Goal: Check status: Check status

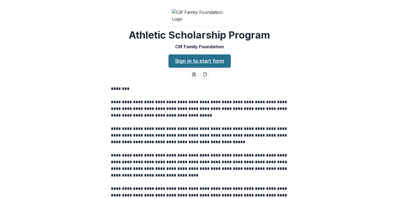
click at [211, 54] on link "Sign in to start form" at bounding box center [199, 60] width 62 height 13
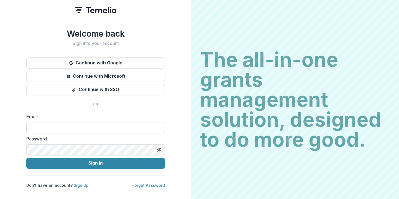
click at [98, 122] on input at bounding box center [95, 127] width 139 height 11
type input "**********"
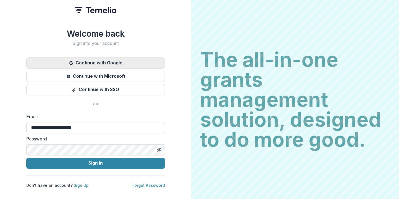
click at [149, 57] on button "Continue with Google" at bounding box center [95, 62] width 139 height 11
click at [144, 57] on button "Continue with Google" at bounding box center [95, 62] width 139 height 11
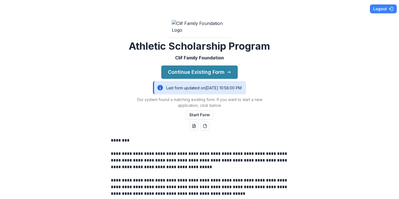
scroll to position [25, 0]
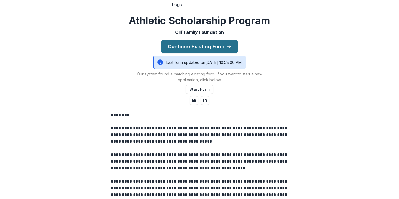
click at [212, 53] on button "Continue Existing Form" at bounding box center [199, 46] width 76 height 13
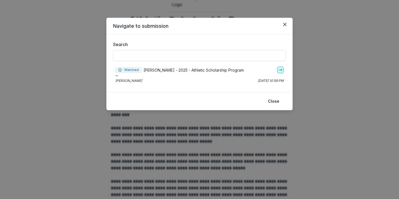
click at [281, 71] on icon "go-to" at bounding box center [280, 70] width 4 height 4
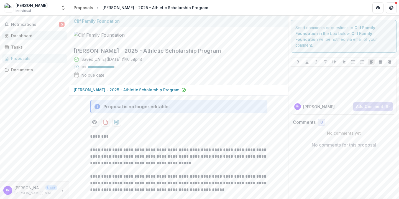
click at [32, 35] on div "Dashboard" at bounding box center [36, 36] width 51 height 6
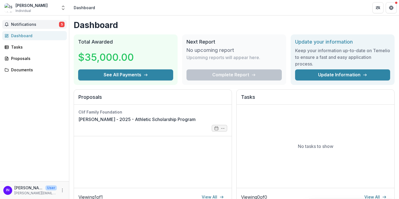
click at [34, 25] on span "Notifications" at bounding box center [35, 24] width 48 height 5
click at [202, 19] on div "Dashboard Total Awarded $35,000.00 See All Payments Next Report No upcoming rep…" at bounding box center [234, 187] width 330 height 342
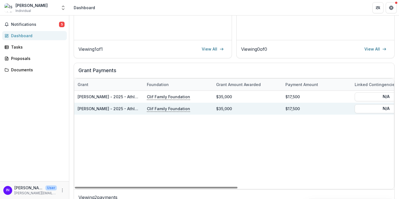
scroll to position [158, 0]
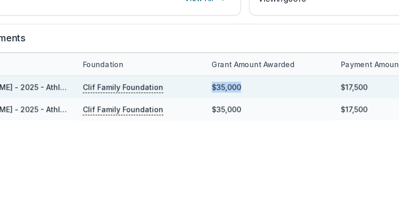
drag, startPoint x: 217, startPoint y: 87, endPoint x: 232, endPoint y: 88, distance: 15.6
click at [232, 88] on div "$35,000" at bounding box center [247, 86] width 69 height 12
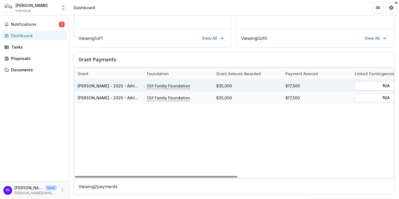
drag, startPoint x: 304, startPoint y: 85, endPoint x: 333, endPoint y: 88, distance: 29.5
click at [333, 88] on div "$17,500" at bounding box center [316, 86] width 69 height 12
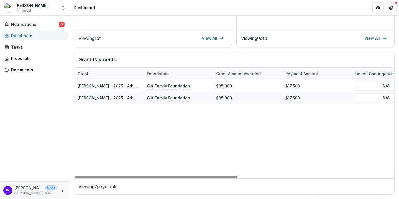
click at [331, 116] on div "[PERSON_NAME] - 2025 - Athletic Scholarship Program Clif Family Foundation $35,…" at bounding box center [385, 129] width 623 height 98
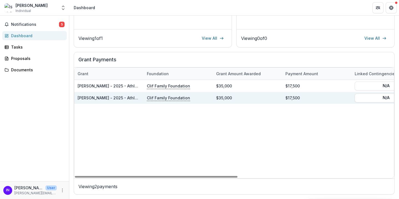
scroll to position [0, 0]
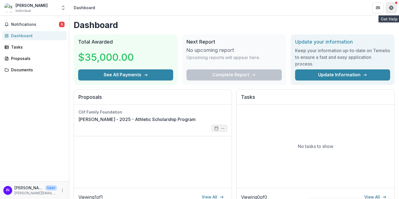
click at [392, 9] on icon "Get Help" at bounding box center [392, 8] width 1 height 1
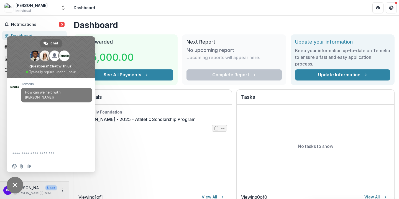
click at [226, 18] on div "Dashboard Total Awarded $35,000.00 See All Payments Next Report No upcoming rep…" at bounding box center [234, 187] width 330 height 342
click at [14, 187] on span "Close chat" at bounding box center [14, 184] width 5 height 5
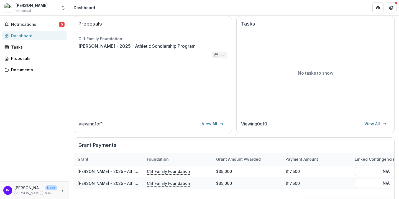
scroll to position [65, 0]
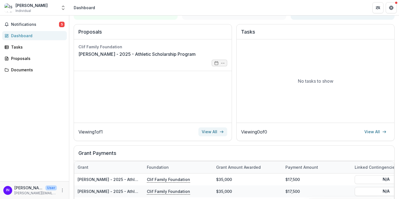
click at [213, 131] on link "View All" at bounding box center [212, 131] width 29 height 9
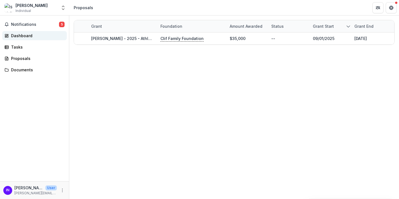
click at [23, 36] on div "Dashboard" at bounding box center [36, 36] width 51 height 6
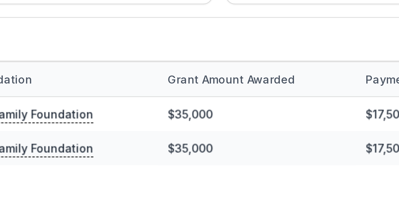
drag, startPoint x: 214, startPoint y: 89, endPoint x: 257, endPoint y: 92, distance: 43.9
click at [257, 92] on div "Grant amount awarded" at bounding box center [247, 88] width 69 height 12
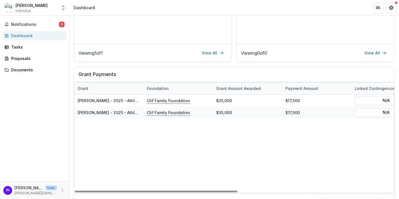
click at [307, 159] on div "[PERSON_NAME] - 2025 - Athletic Scholarship Program Clif Family Foundation $35,…" at bounding box center [385, 143] width 623 height 98
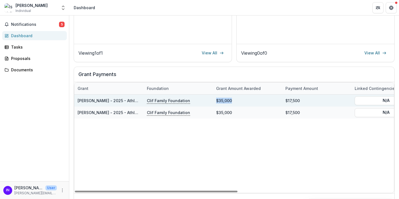
drag, startPoint x: 246, startPoint y: 101, endPoint x: 212, endPoint y: 99, distance: 33.8
click at [212, 99] on div "[PERSON_NAME] - 2025 - Athletic Scholarship Program Clif Family Foundation $35,…" at bounding box center [385, 100] width 623 height 12
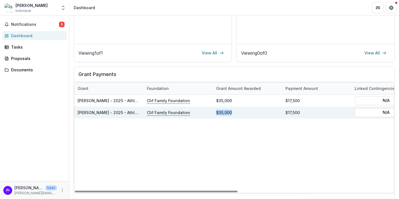
drag, startPoint x: 207, startPoint y: 114, endPoint x: 245, endPoint y: 116, distance: 38.6
click at [245, 116] on div "[PERSON_NAME] - 2025 - Athletic Scholarship Program Clif Family Foundation $35,…" at bounding box center [385, 112] width 623 height 12
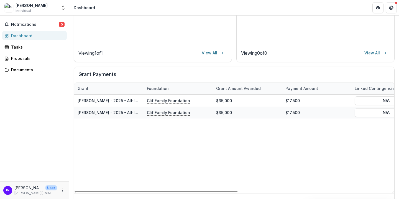
click at [255, 131] on div "[PERSON_NAME] - 2025 - Athletic Scholarship Program Clif Family Foundation $35,…" at bounding box center [385, 143] width 623 height 98
